Goal: Transaction & Acquisition: Purchase product/service

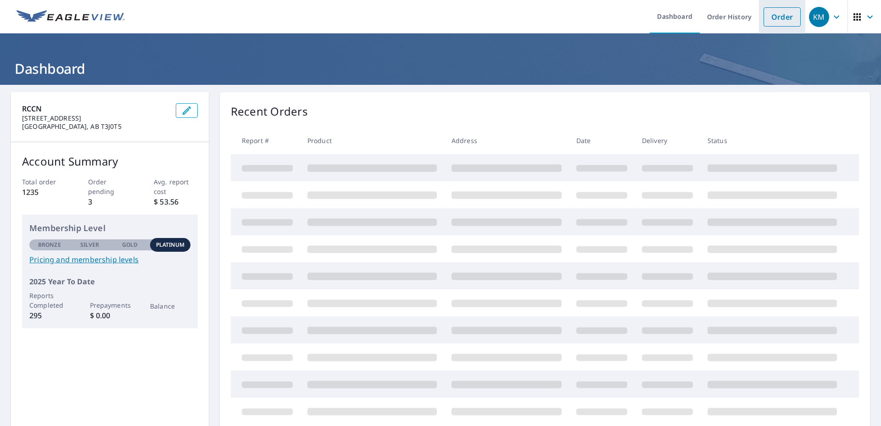
click at [766, 17] on link "Order" at bounding box center [781, 16] width 37 height 19
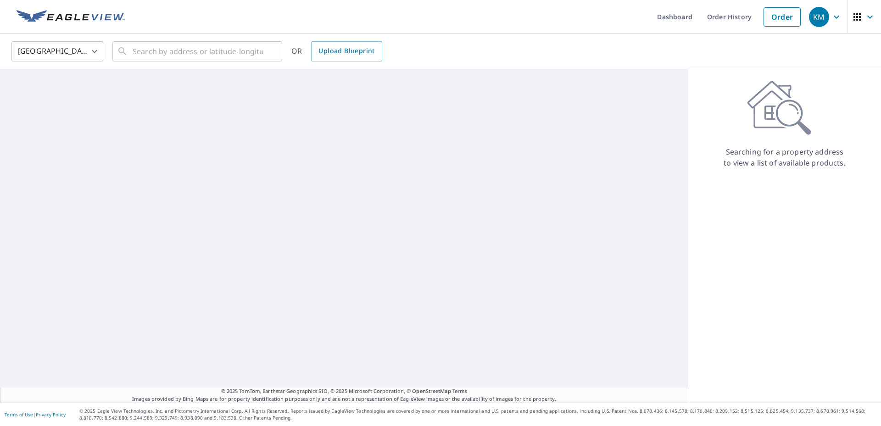
click at [44, 44] on body "KM KM Dashboard Order History Order KM United States US ​ ​ OR Upload Blueprint…" at bounding box center [440, 213] width 881 height 426
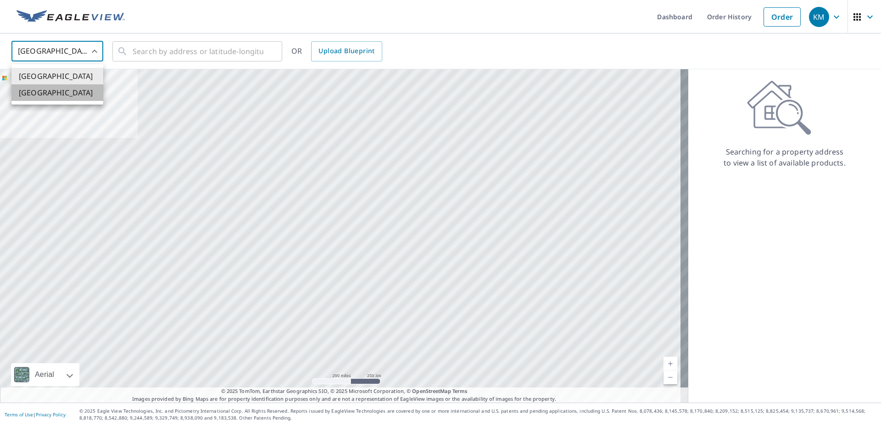
click at [48, 90] on li "[GEOGRAPHIC_DATA]" at bounding box center [57, 92] width 92 height 17
type input "CA"
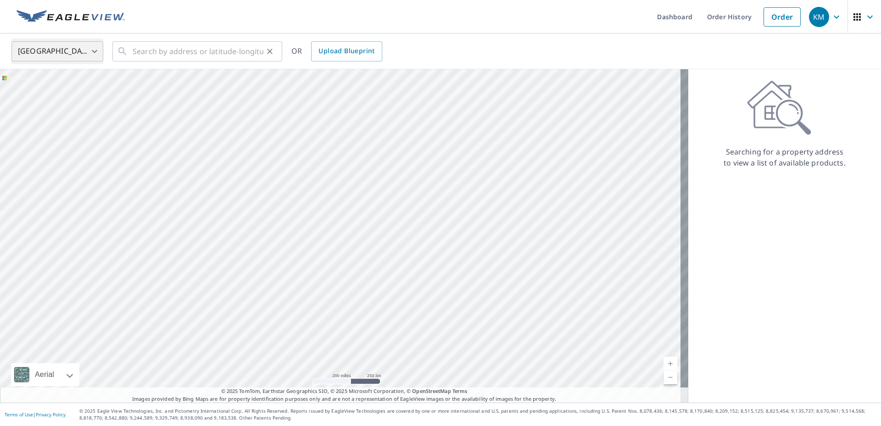
click at [130, 50] on div "​" at bounding box center [197, 51] width 170 height 20
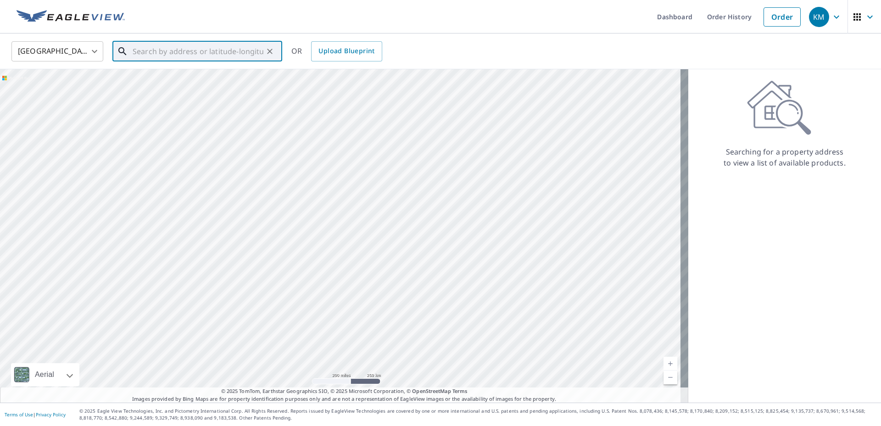
paste input "1240D CASSILS PLACE E, [PERSON_NAME]"
click at [157, 83] on span "[STREET_ADDRESS][PERSON_NAME]" at bounding box center [203, 77] width 144 height 11
type input "[STREET_ADDRESS][PERSON_NAME]"
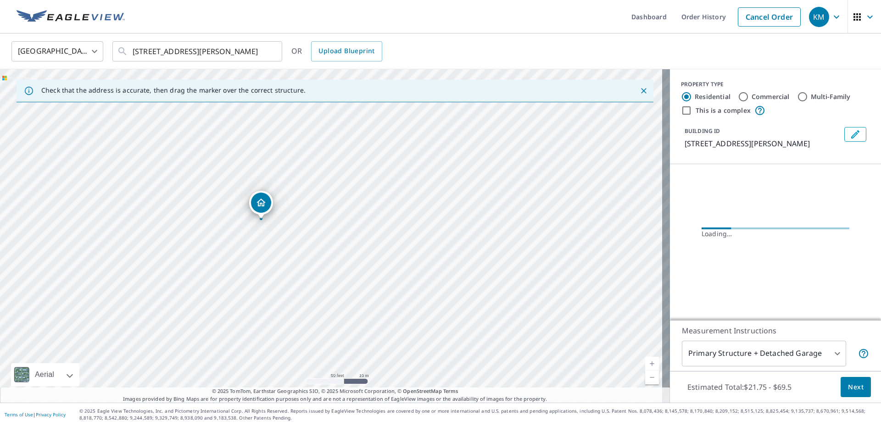
drag, startPoint x: 411, startPoint y: 216, endPoint x: 392, endPoint y: 254, distance: 41.9
click at [392, 254] on div "1240D CASSILS PLACE E [PERSON_NAME] T0J2A0" at bounding box center [335, 236] width 670 height 334
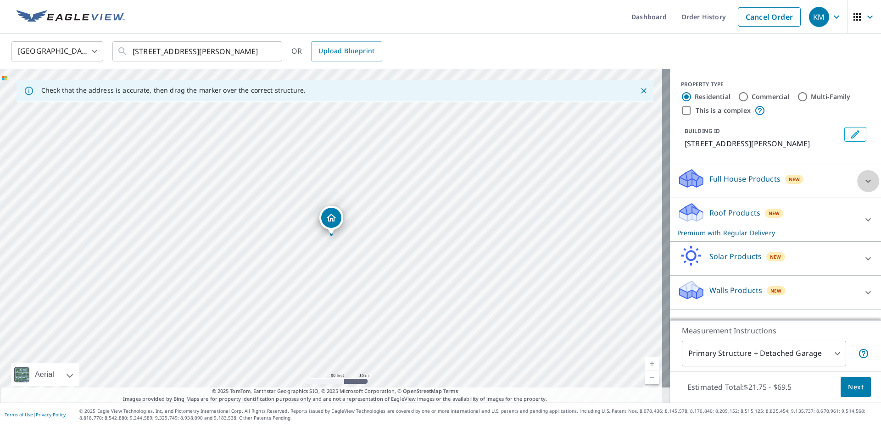
click at [862, 187] on icon at bounding box center [867, 181] width 11 height 11
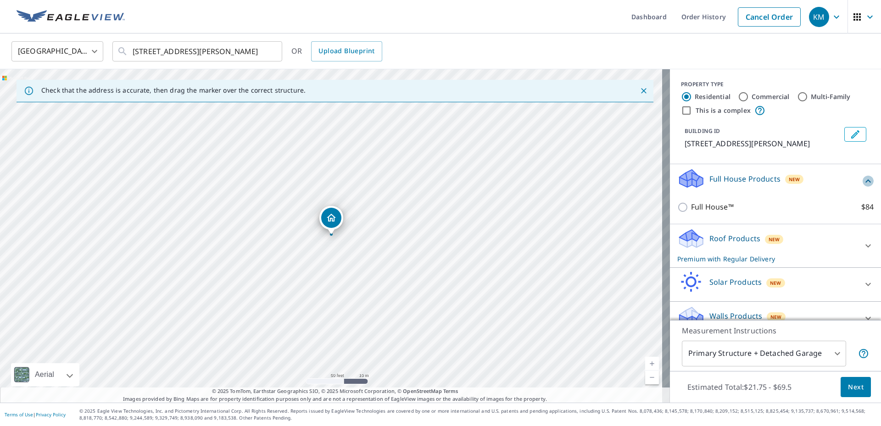
click at [865, 183] on icon at bounding box center [868, 180] width 6 height 3
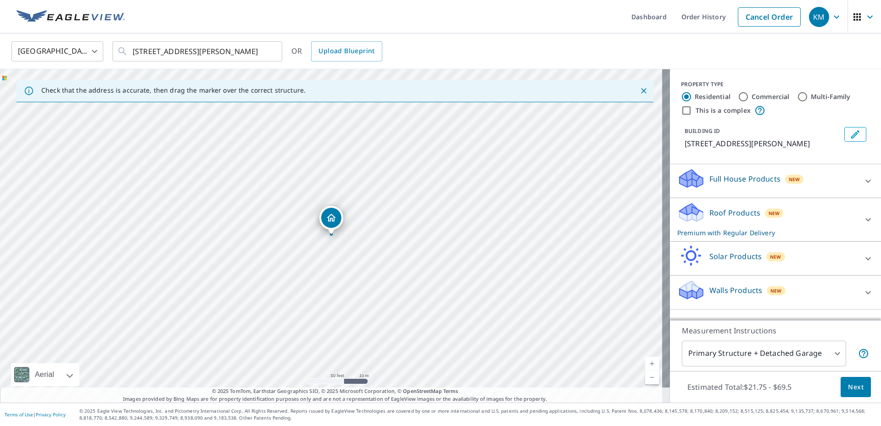
scroll to position [0, 0]
click at [862, 225] on icon at bounding box center [867, 219] width 11 height 11
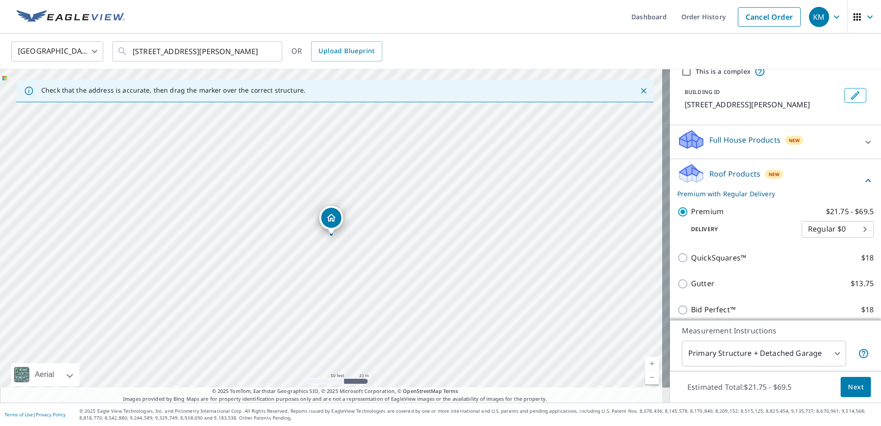
scroll to position [33, 0]
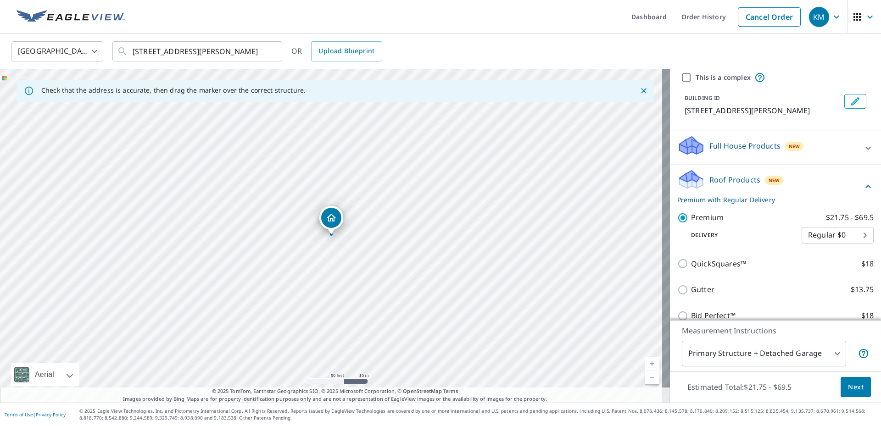
click at [865, 150] on icon at bounding box center [868, 147] width 6 height 3
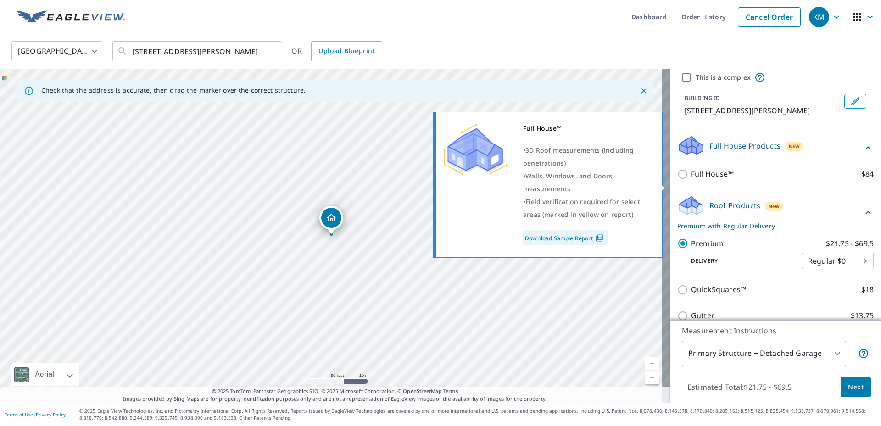
click at [677, 180] on input "Full House™ $84" at bounding box center [684, 174] width 14 height 11
checkbox input "true"
checkbox input "false"
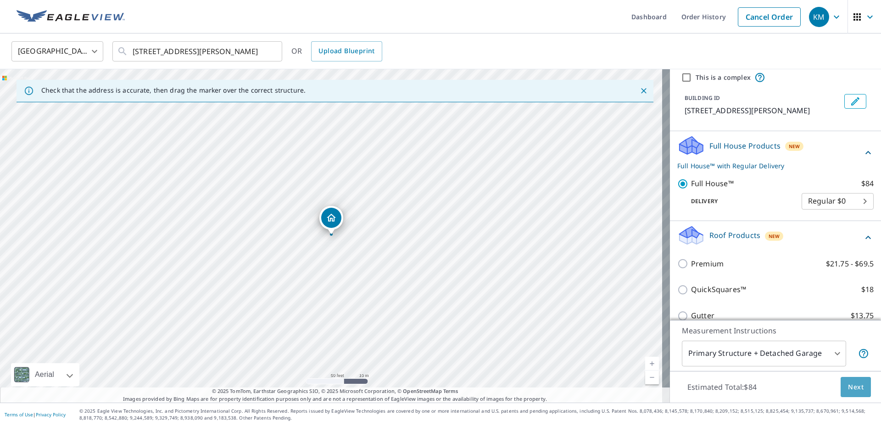
click at [852, 390] on span "Next" at bounding box center [856, 387] width 16 height 11
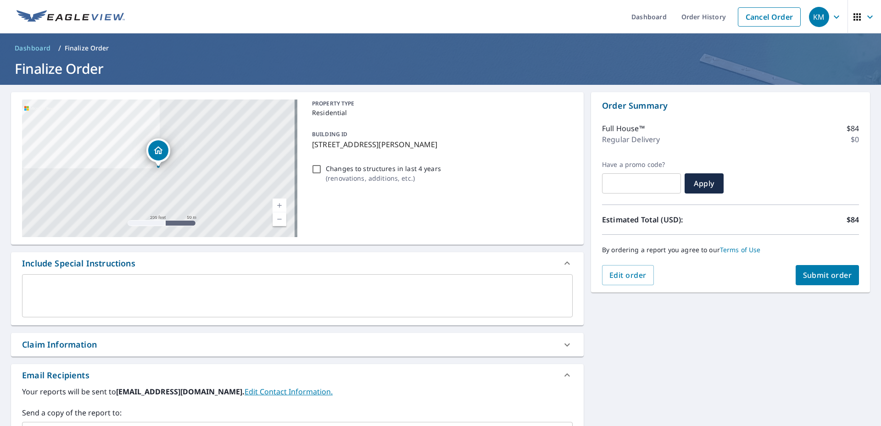
click at [116, 275] on div "x ​" at bounding box center [297, 295] width 551 height 43
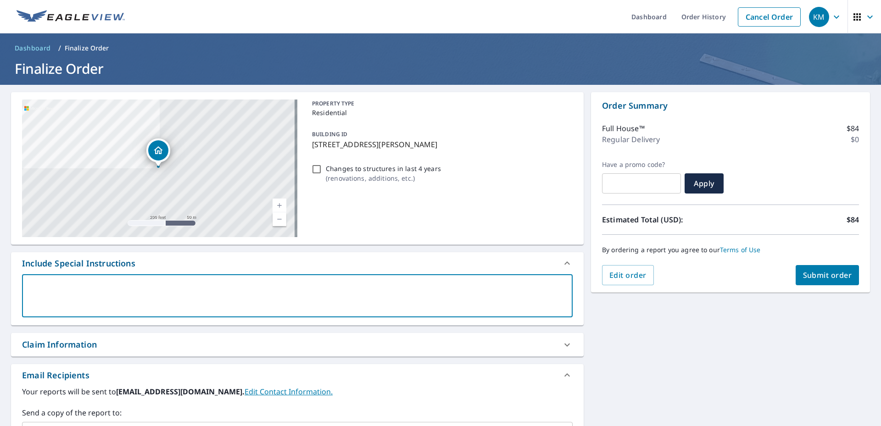
type textarea "F"
type textarea "x"
checkbox input "true"
type textarea "Fu"
type textarea "x"
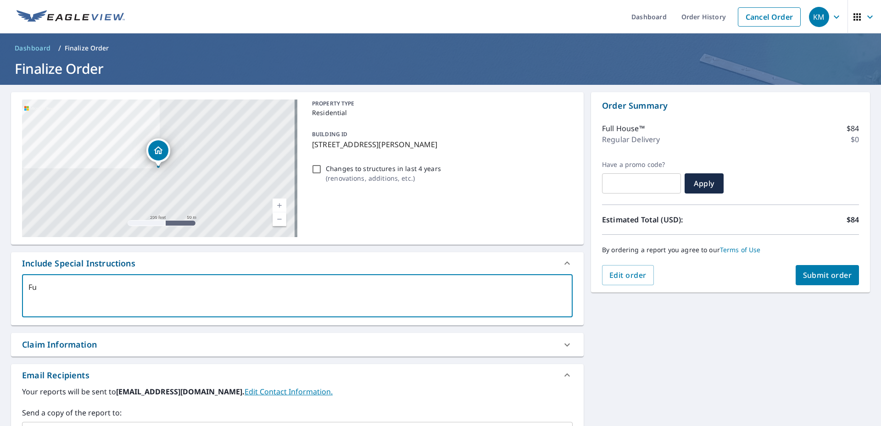
checkbox input "true"
type textarea "Ful"
type textarea "x"
checkbox input "true"
type textarea "Full"
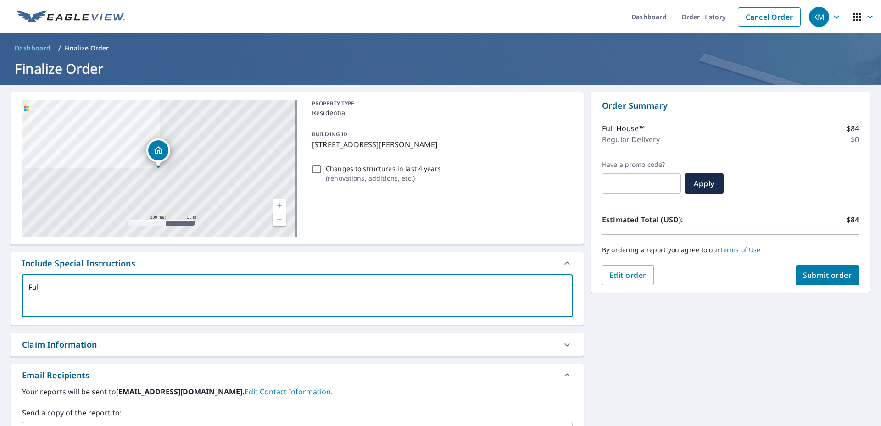
type textarea "x"
checkbox input "true"
type textarea "Full"
type textarea "x"
checkbox input "true"
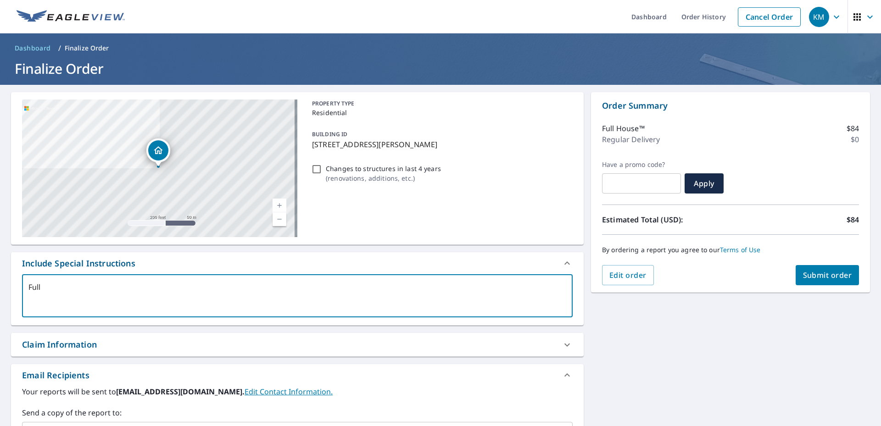
type textarea "Full r"
type textarea "x"
checkbox input "true"
type textarea "Full ro"
type textarea "x"
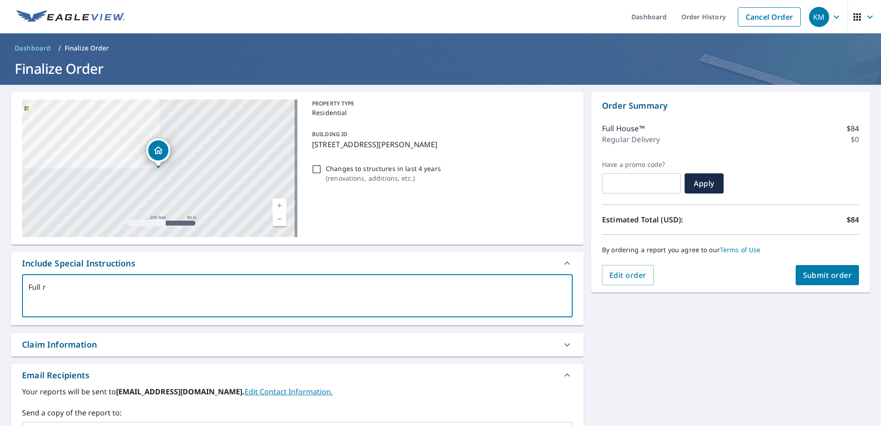
checkbox input "true"
type textarea "Full roo"
type textarea "x"
checkbox input "true"
type textarea "Full roof"
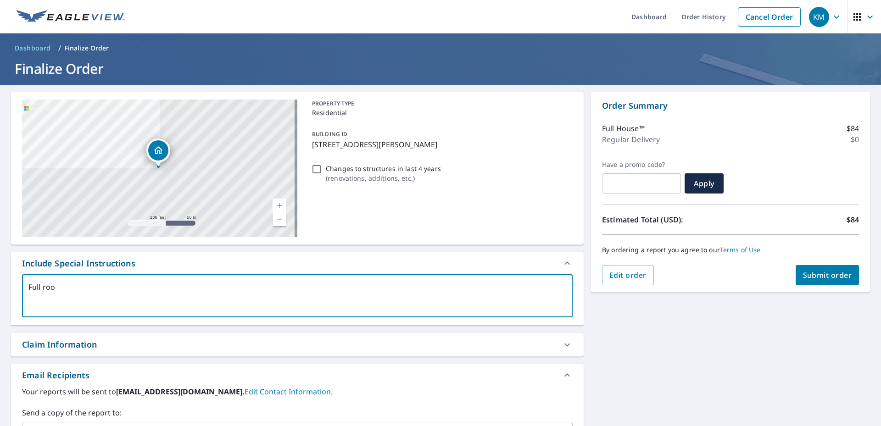
type textarea "x"
checkbox input "true"
type textarea "Full roof"
type textarea "x"
checkbox input "true"
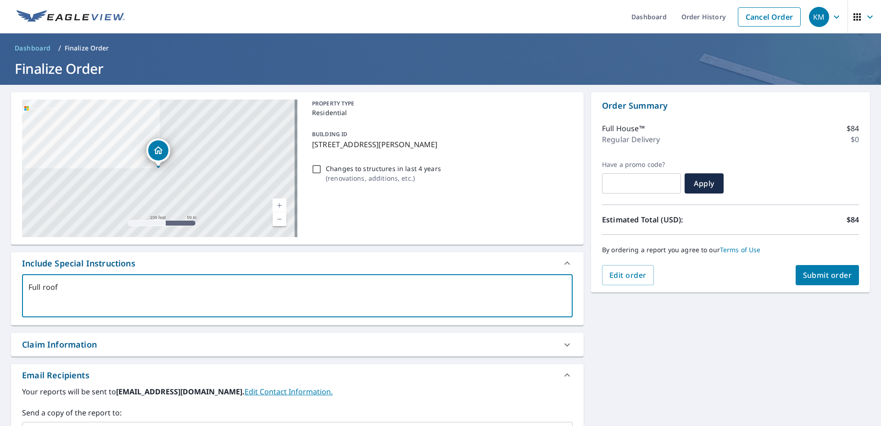
type textarea "Full roof a"
type textarea "x"
checkbox input "true"
type textarea "Full roof an"
type textarea "x"
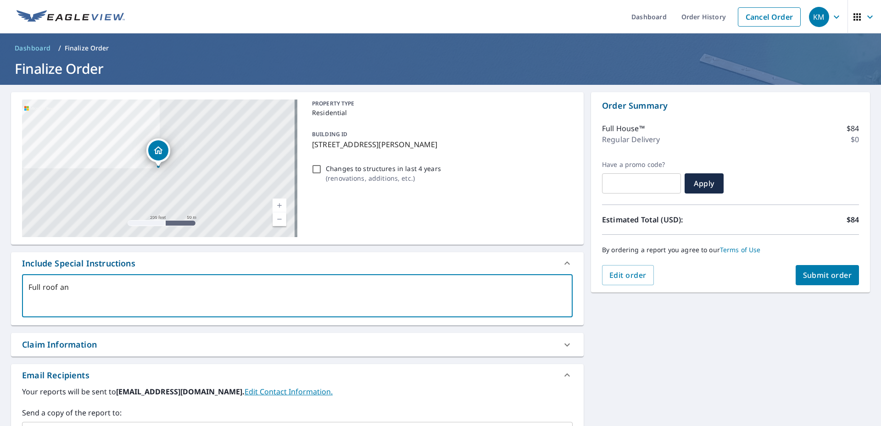
checkbox input "true"
type textarea "Full roof and"
type textarea "x"
checkbox input "true"
type textarea "Full roof and"
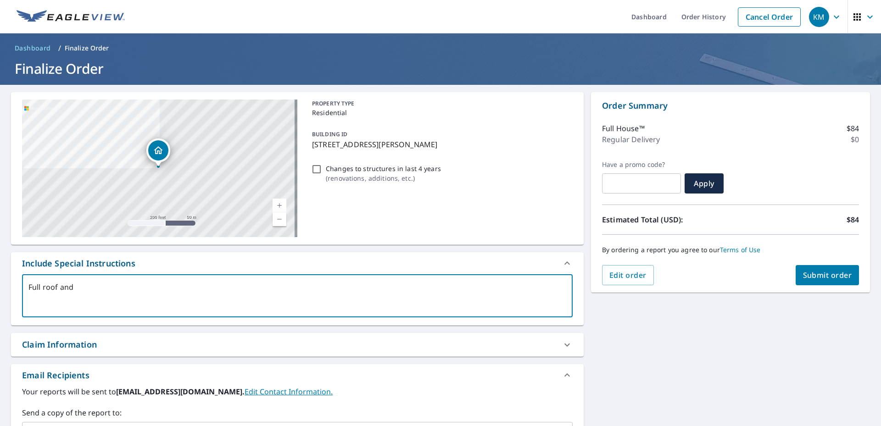
type textarea "x"
checkbox input "true"
type textarea "Full roof and w"
type textarea "x"
checkbox input "true"
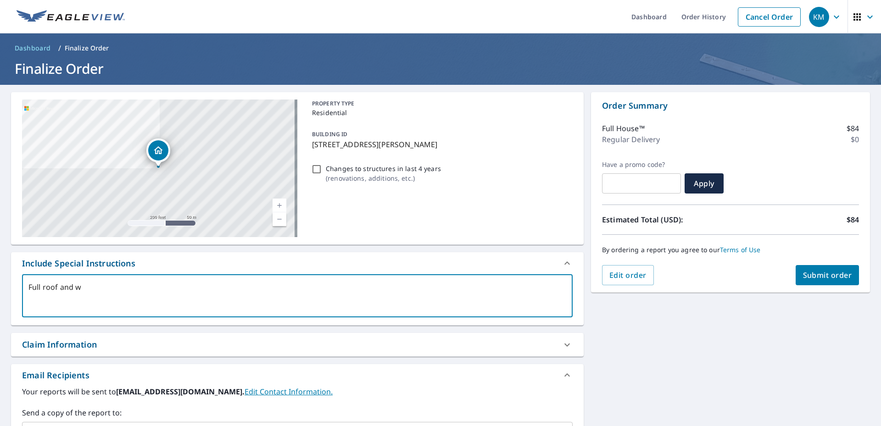
type textarea "Full roof and wa"
type textarea "x"
checkbox input "true"
type textarea "Full roof and wal"
type textarea "x"
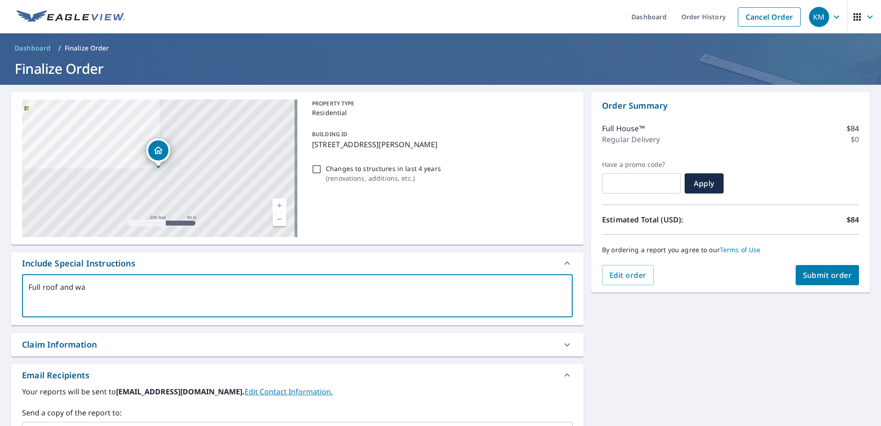
checkbox input "true"
type textarea "Full roof and wall"
type textarea "x"
checkbox input "true"
type textarea "Full roof and walls"
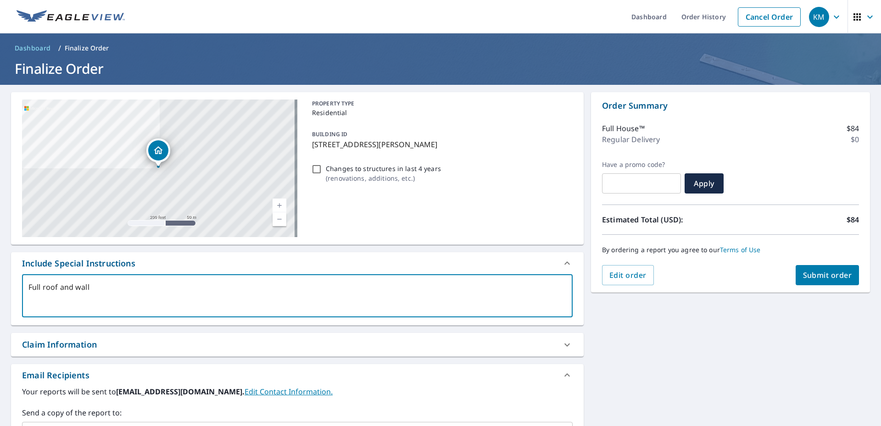
type textarea "x"
checkbox input "true"
type textarea "Full roof and walls"
type textarea "x"
checkbox input "true"
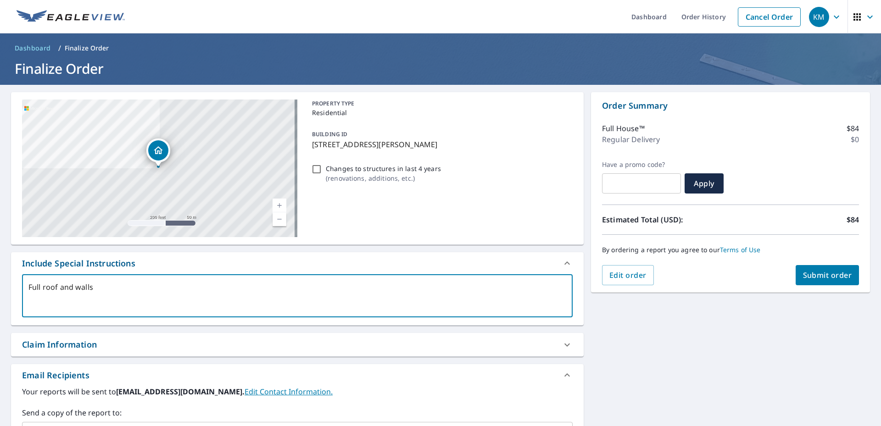
type textarea "Full roof and walls r"
type textarea "x"
checkbox input "true"
type textarea "Full roof and walls re"
type textarea "x"
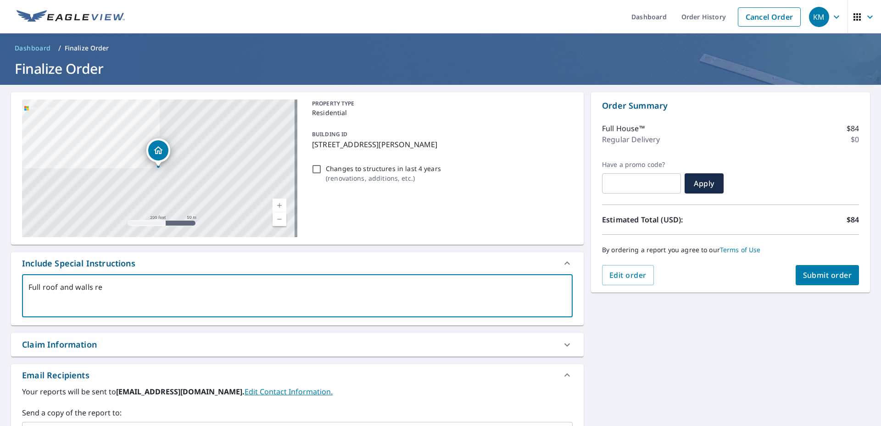
checkbox input "true"
type textarea "Full roof and walls rep"
type textarea "x"
checkbox input "true"
type textarea "Full roof and walls repo"
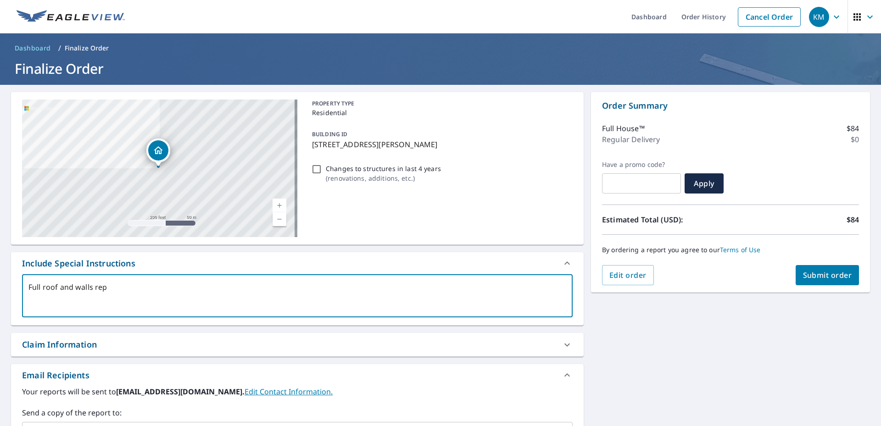
type textarea "x"
checkbox input "true"
type textarea "Full roof and walls repor"
type textarea "x"
checkbox input "true"
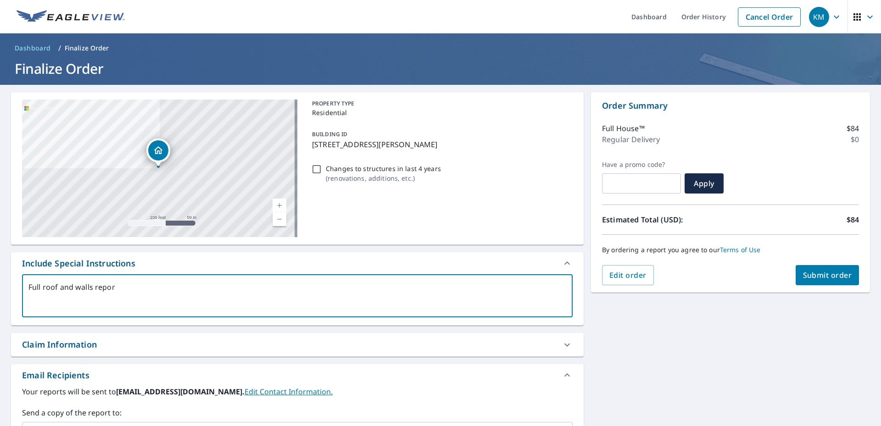
type textarea "Full roof and walls report"
type textarea "x"
checkbox input "true"
type textarea "Full roof and walls report"
type textarea "x"
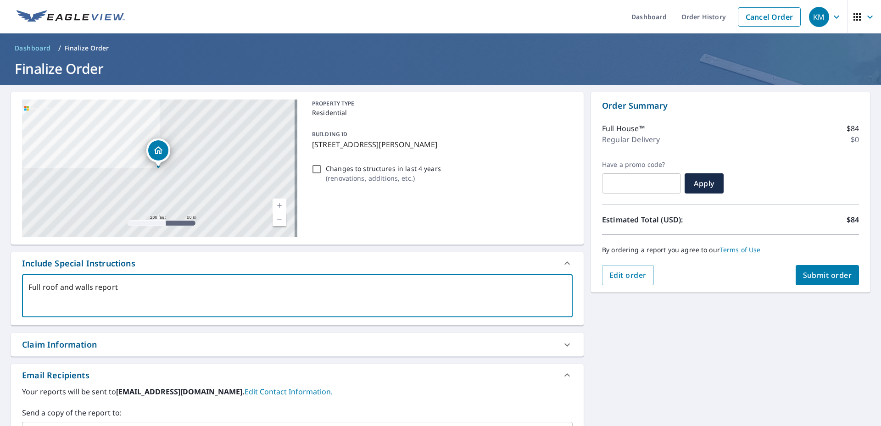
checkbox input "true"
type textarea "Full roof and walls report"
click at [819, 273] on span "Submit order" at bounding box center [827, 275] width 49 height 10
type textarea "x"
checkbox input "true"
